Goal: Information Seeking & Learning: Learn about a topic

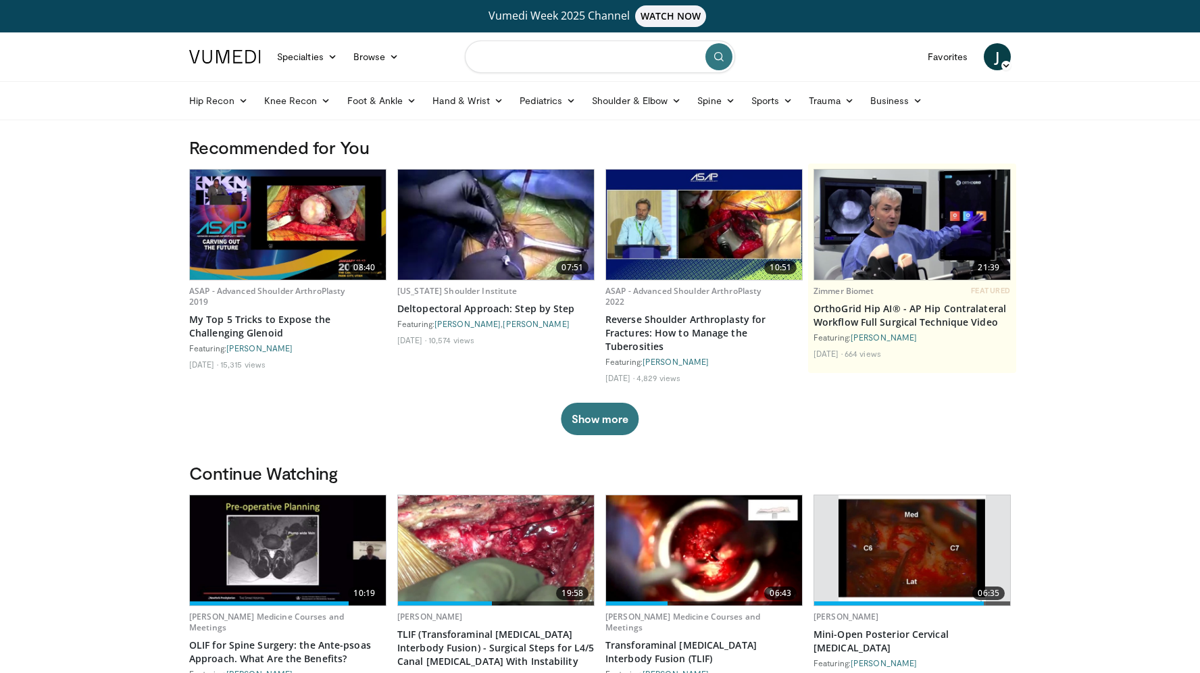
click at [528, 60] on input "Search topics, interventions" at bounding box center [600, 57] width 270 height 32
type input "**********"
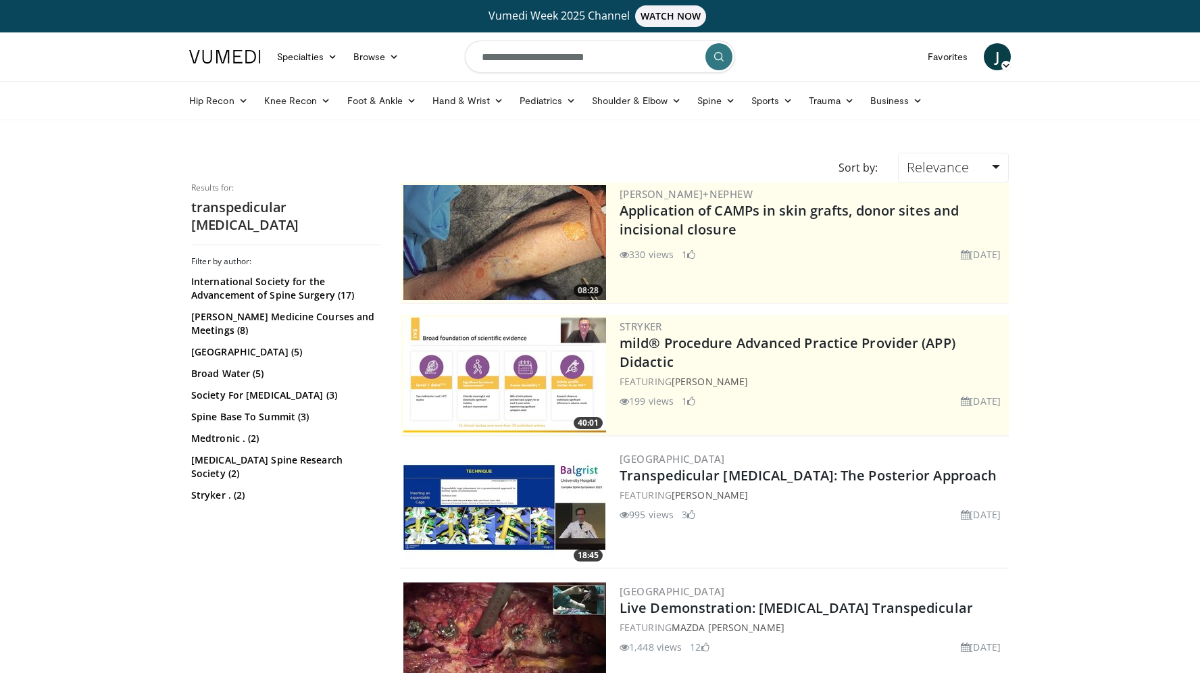
click at [620, 65] on input "**********" at bounding box center [600, 57] width 270 height 32
type input "**********"
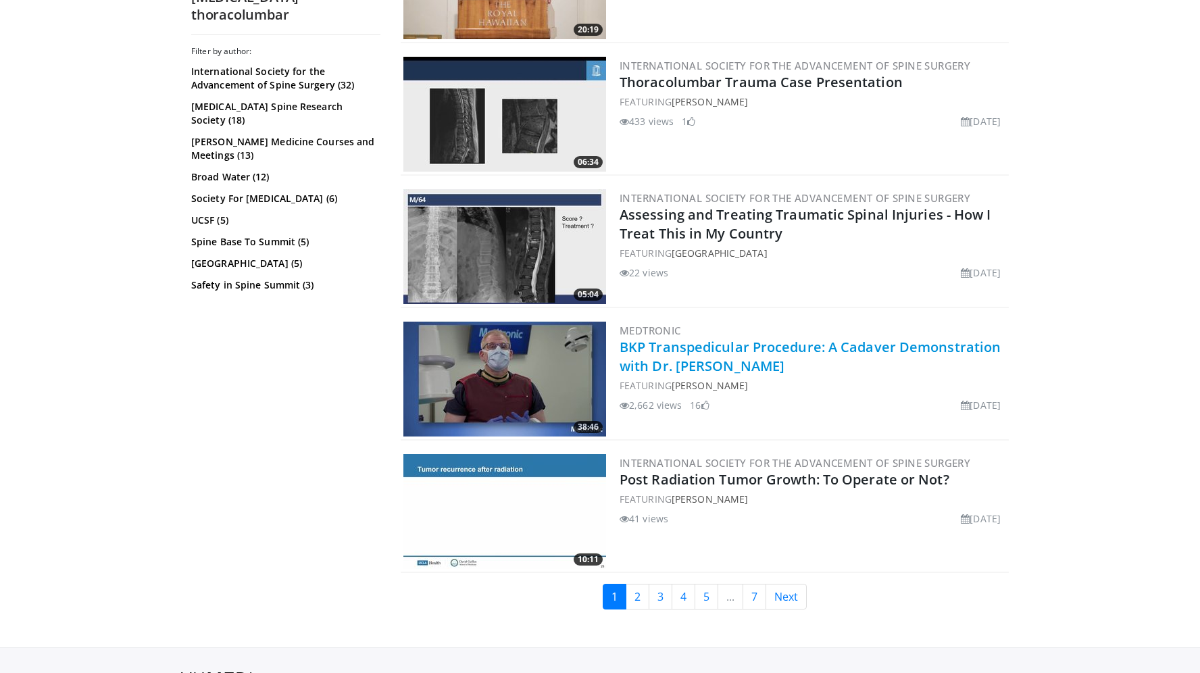
scroll to position [3065, 0]
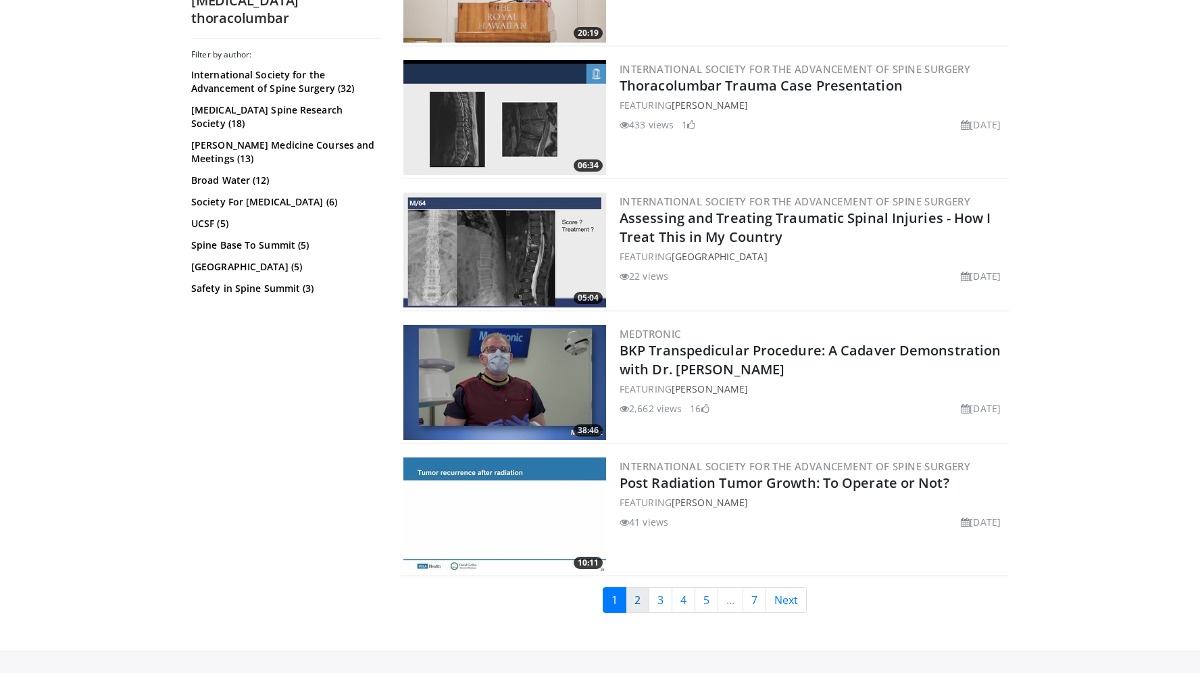
click at [643, 600] on link "2" at bounding box center [637, 600] width 24 height 26
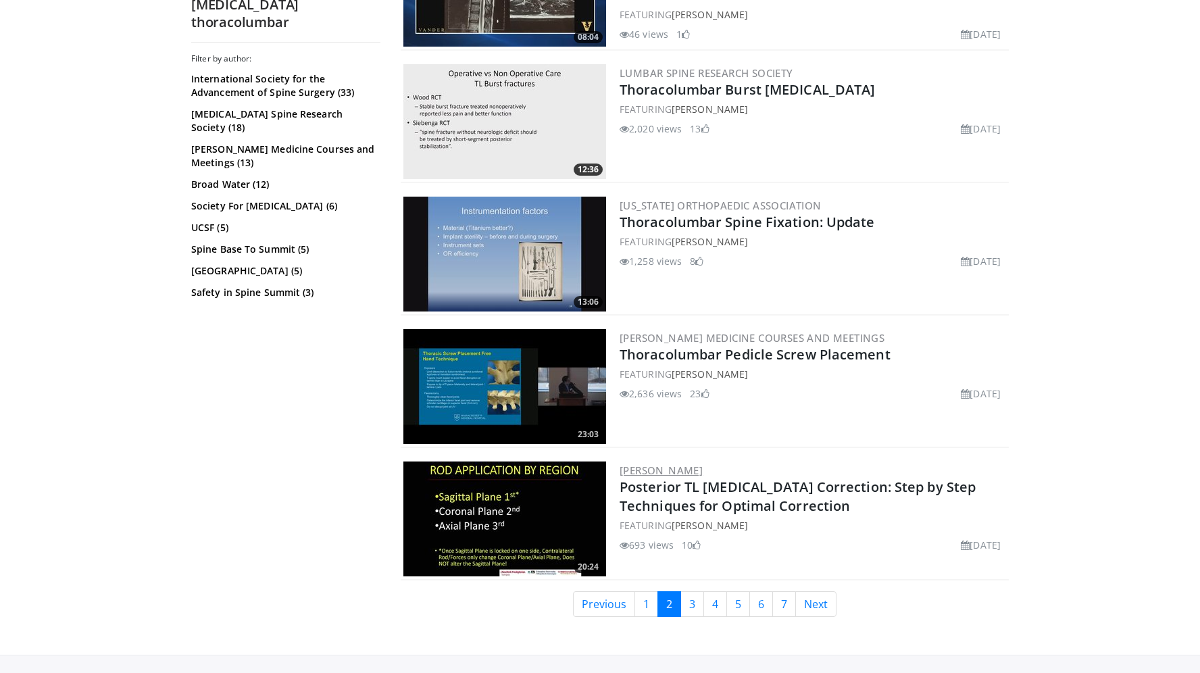
scroll to position [3223, 0]
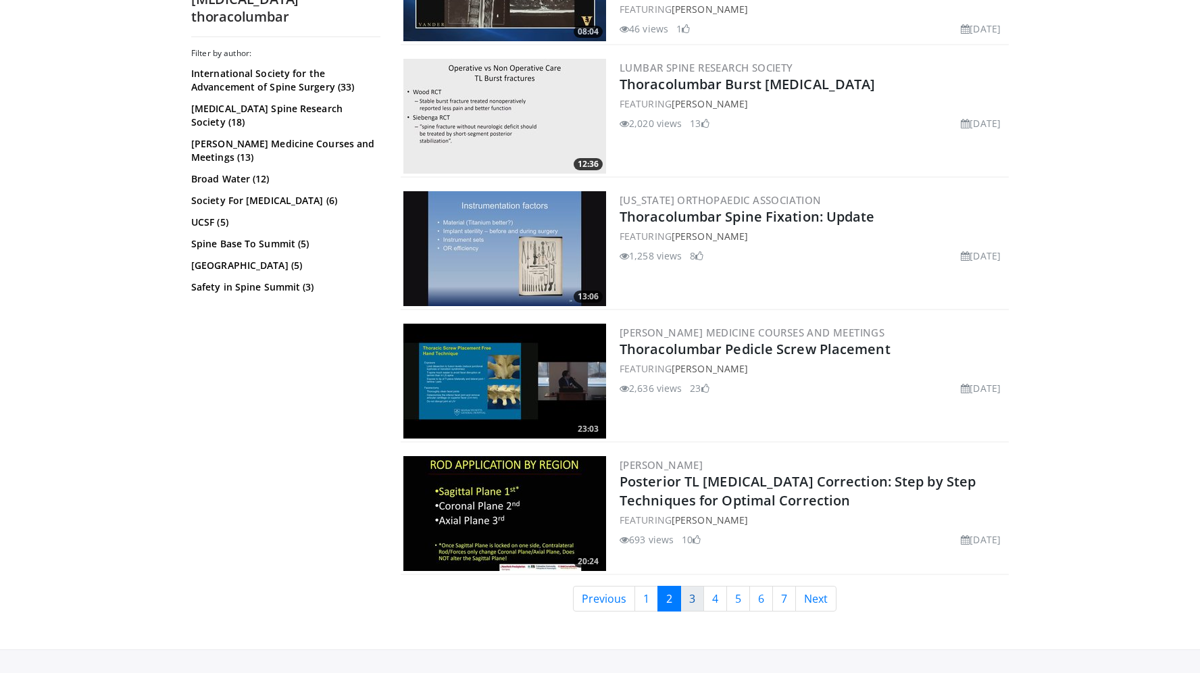
click at [690, 586] on link "3" at bounding box center [692, 599] width 24 height 26
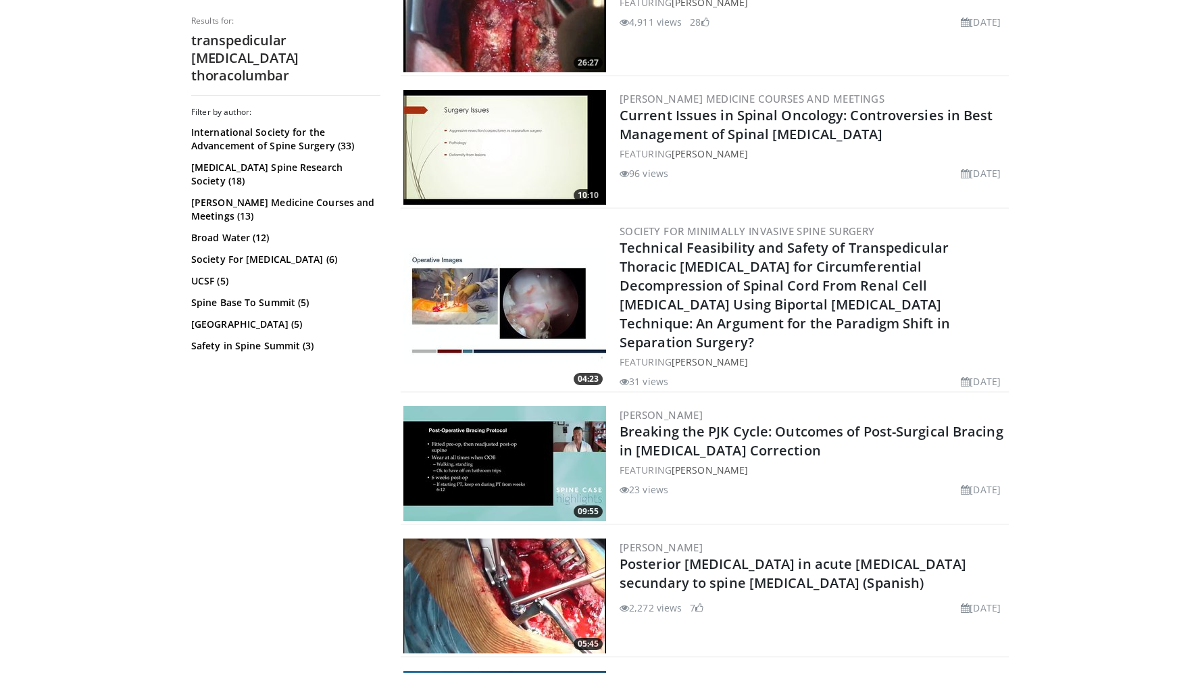
scroll to position [1149, 0]
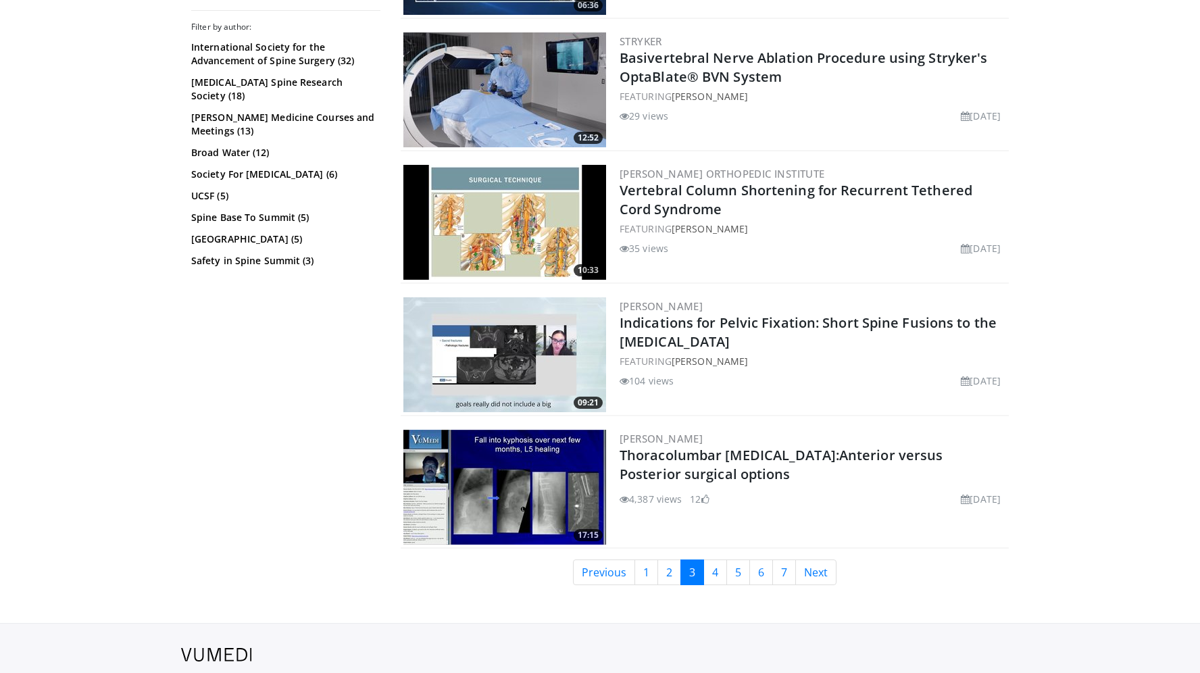
scroll to position [3213, 0]
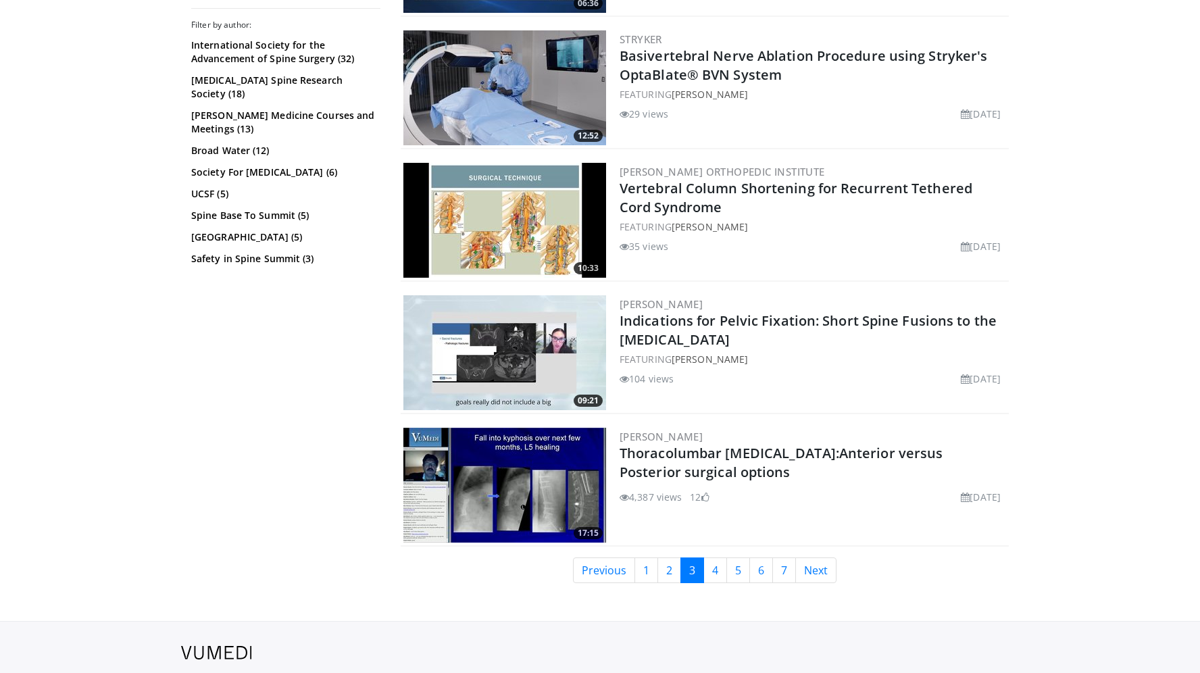
click at [532, 491] on img at bounding box center [504, 485] width 203 height 115
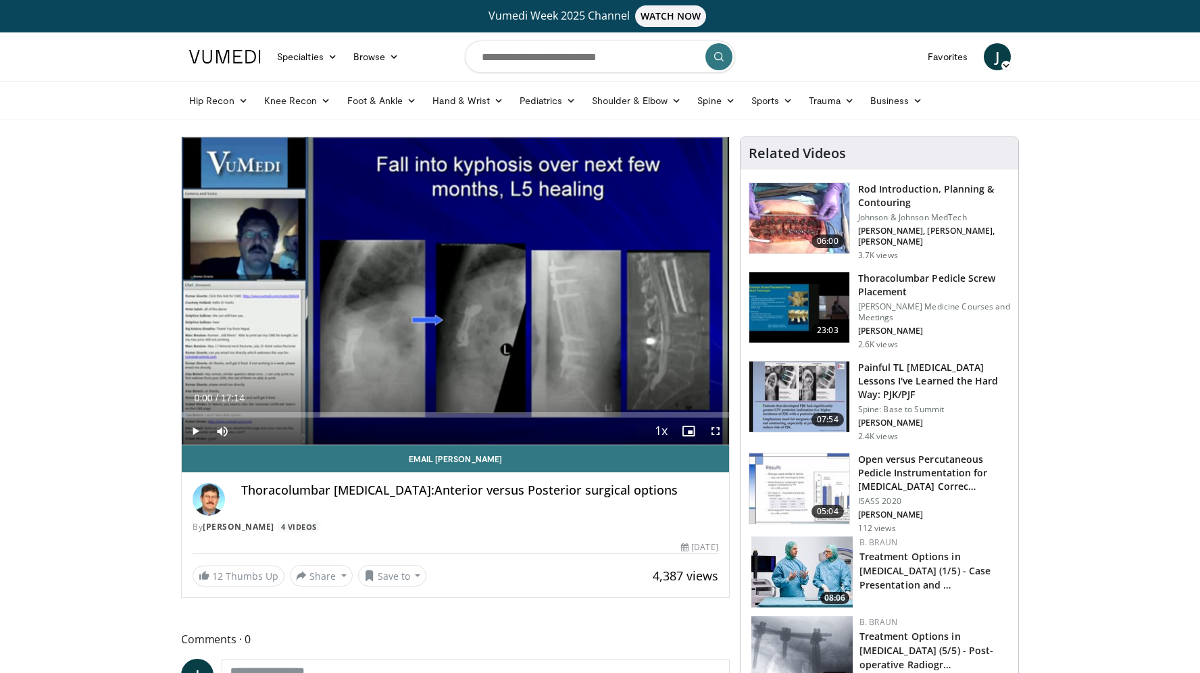
click at [196, 433] on span "Video Player" at bounding box center [195, 430] width 27 height 27
click at [212, 417] on div "Progress Bar" at bounding box center [212, 414] width 1 height 5
click at [228, 414] on div "Progress Bar" at bounding box center [228, 414] width 1 height 5
click at [248, 410] on div "Loaded : 9.09% 01:26 02:05" at bounding box center [455, 411] width 547 height 13
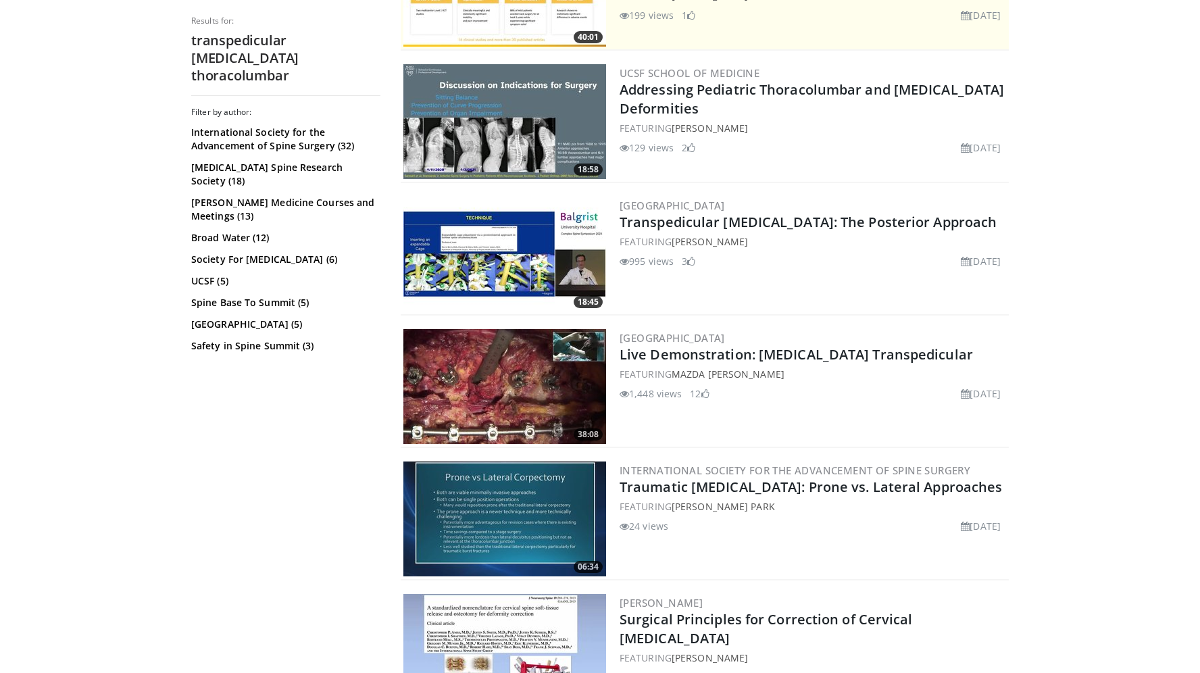
scroll to position [420, 0]
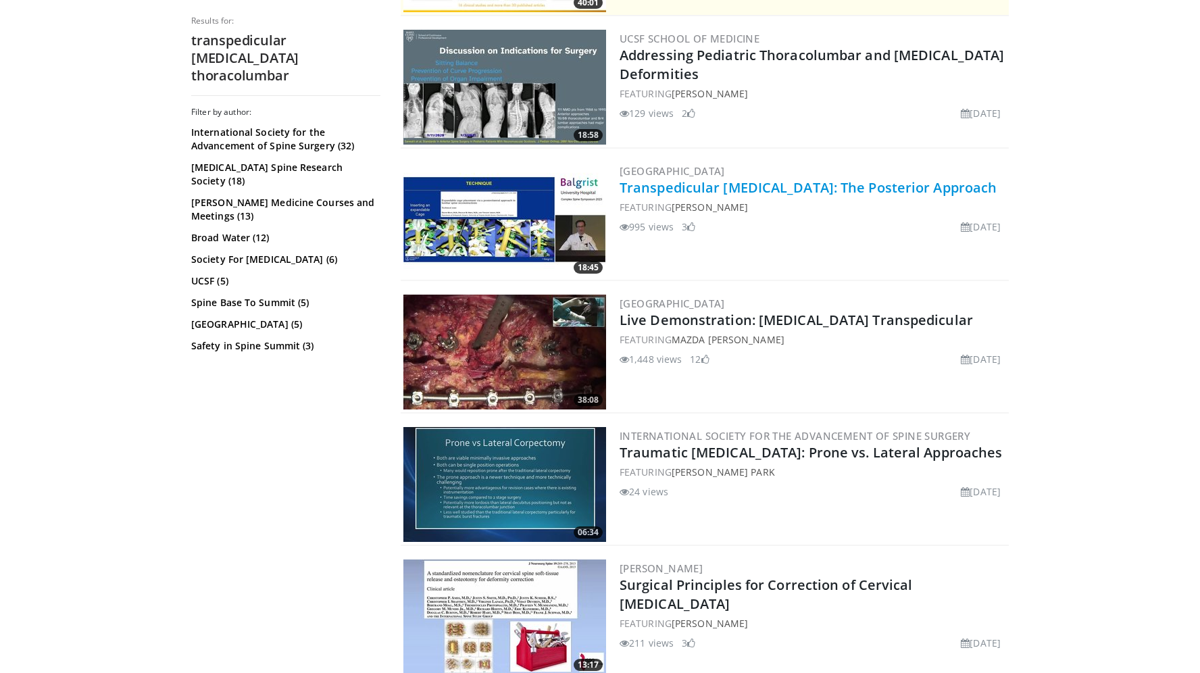
click at [638, 183] on link "Transpedicular Corpectomy: The Posterior Approach" at bounding box center [807, 187] width 377 height 18
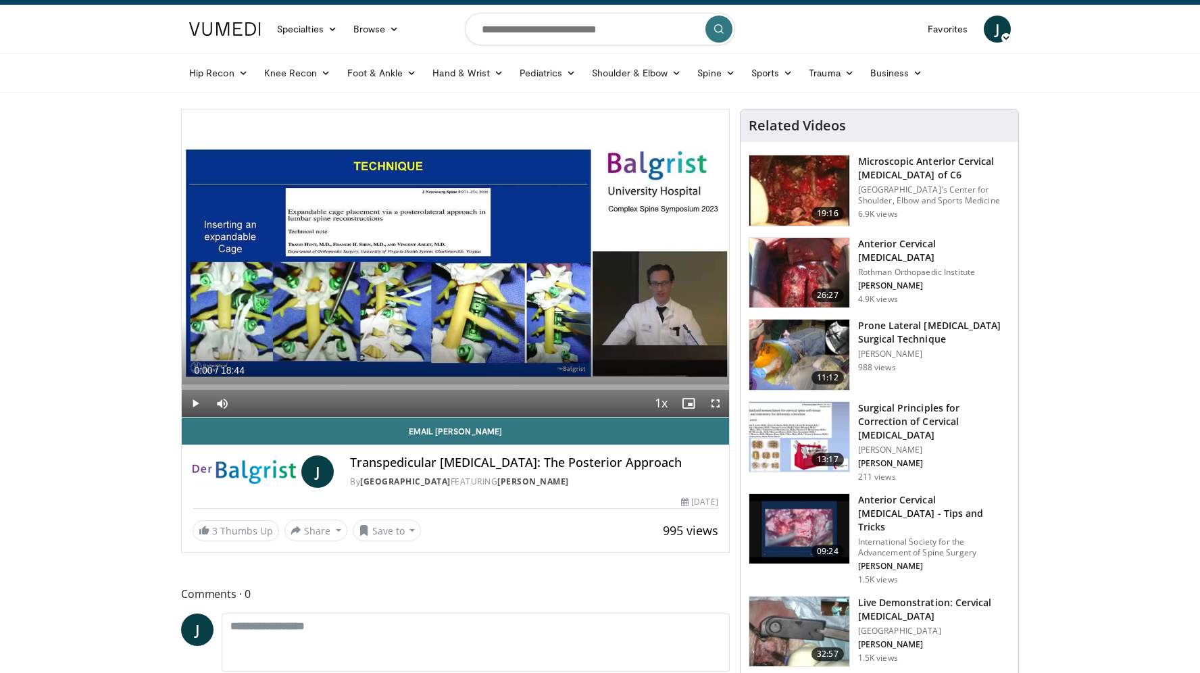
scroll to position [26, 0]
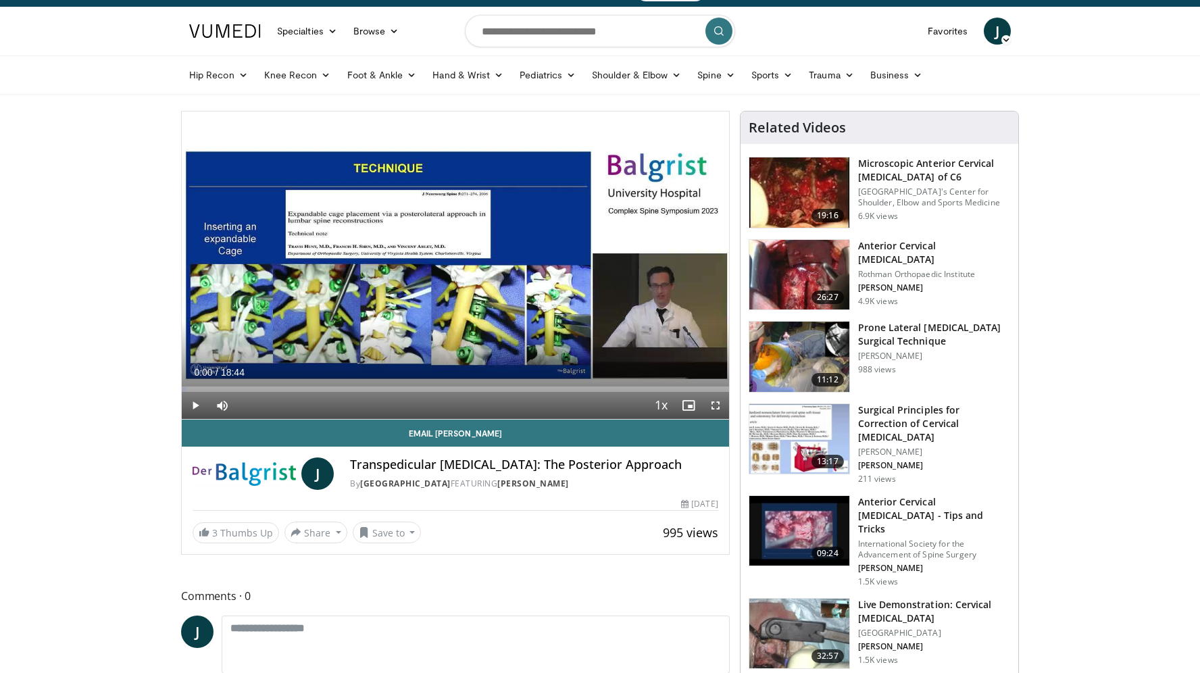
click at [199, 407] on span "Video Player" at bounding box center [195, 405] width 27 height 27
click at [226, 386] on div "Progress Bar" at bounding box center [226, 388] width 1 height 5
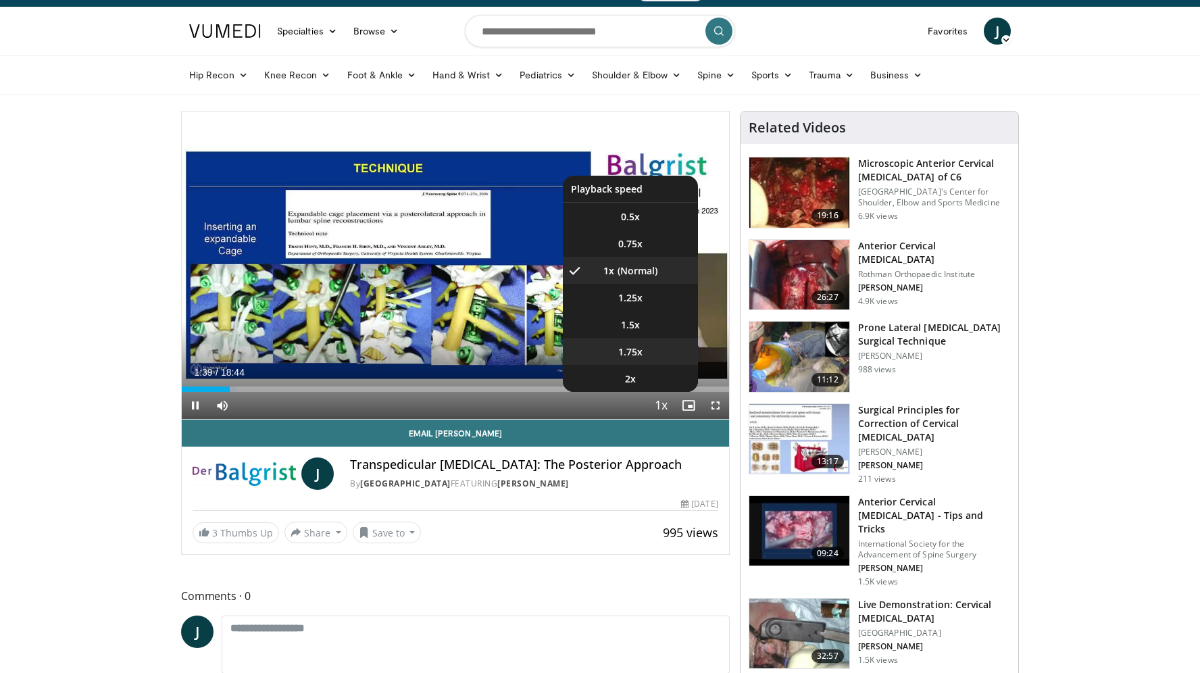
click at [638, 353] on span "1.75x" at bounding box center [630, 352] width 24 height 14
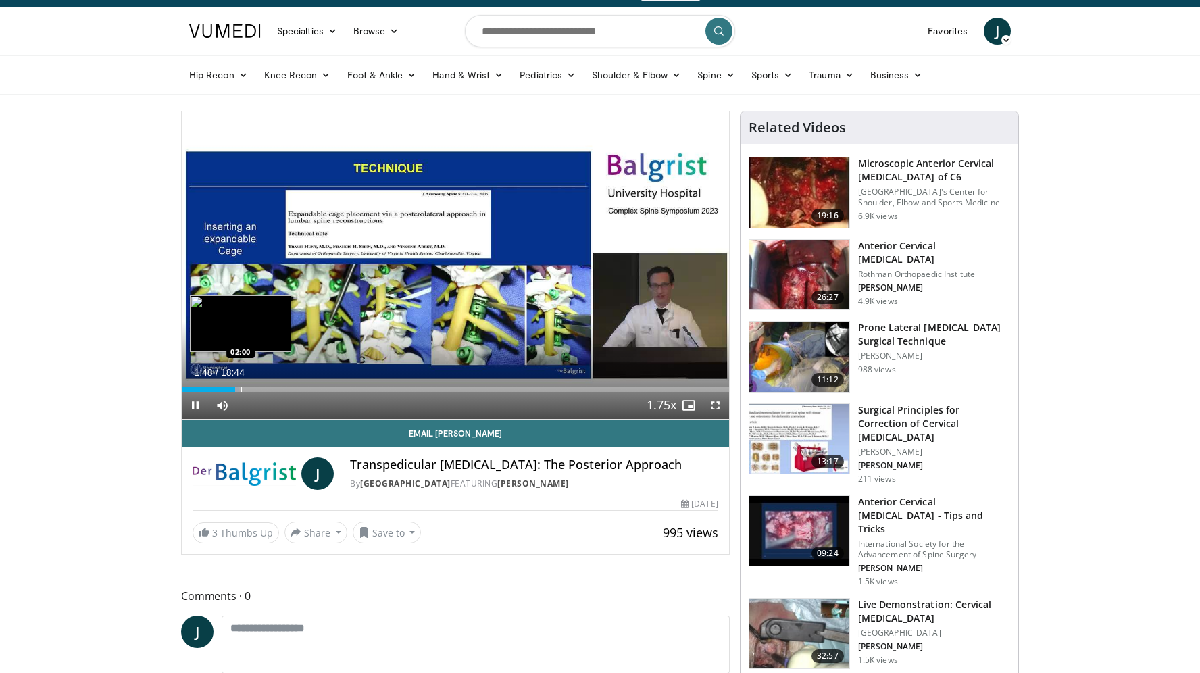
click at [240, 390] on div "Progress Bar" at bounding box center [240, 388] width 1 height 5
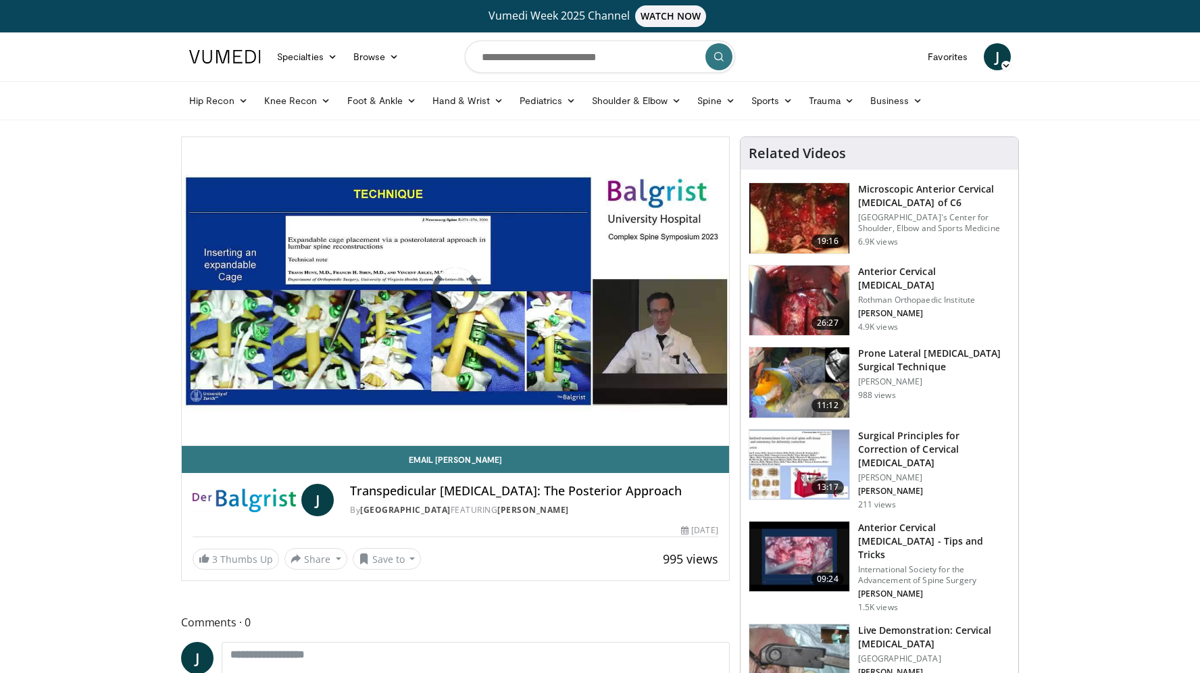
scroll to position [0, 0]
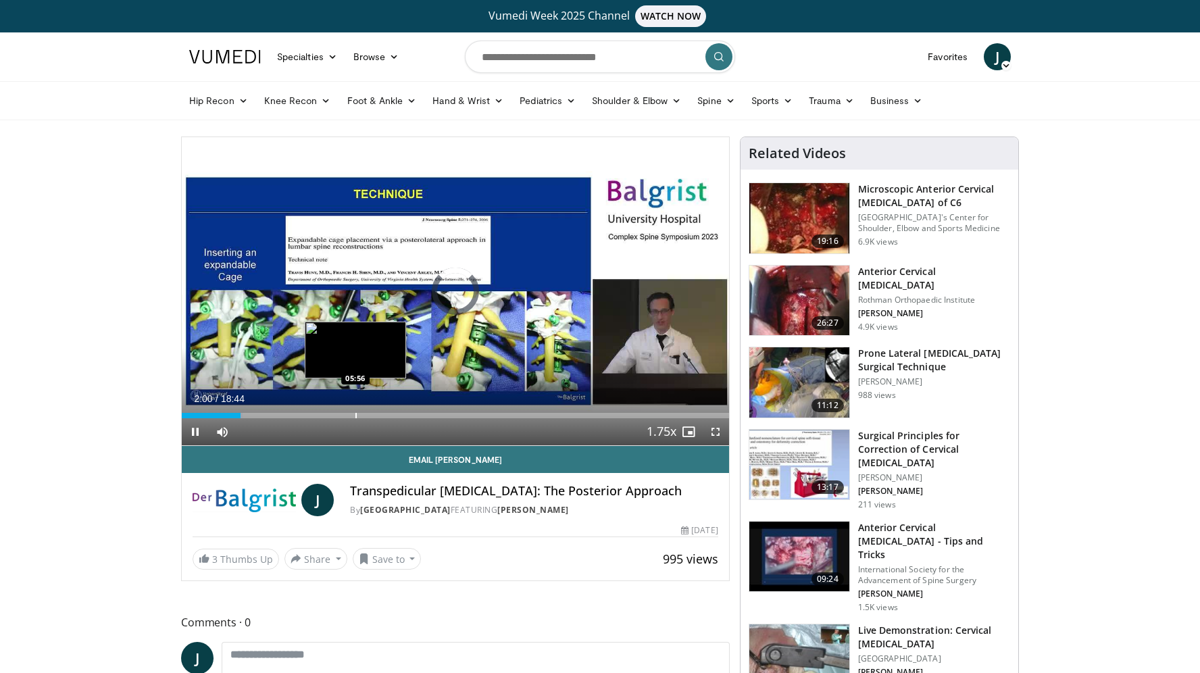
click at [355, 411] on div "Loaded : 11.06% 02:00 05:56" at bounding box center [455, 411] width 547 height 13
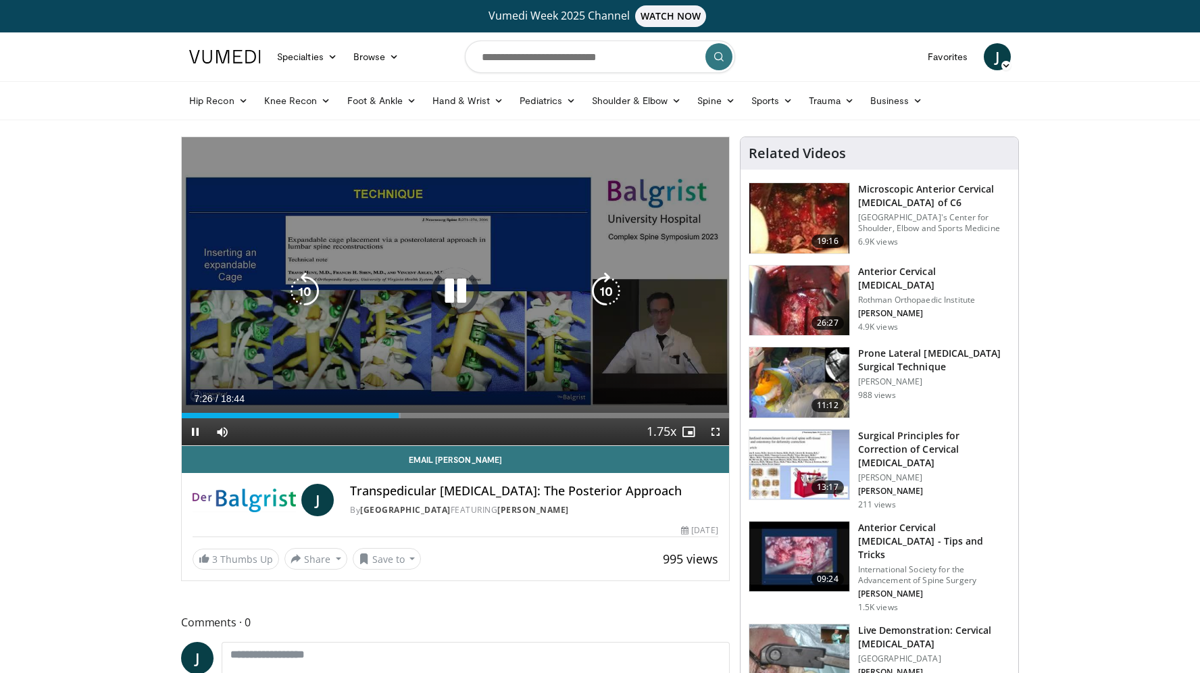
click at [459, 278] on icon "Video Player" at bounding box center [455, 291] width 38 height 38
